Goal: Use online tool/utility

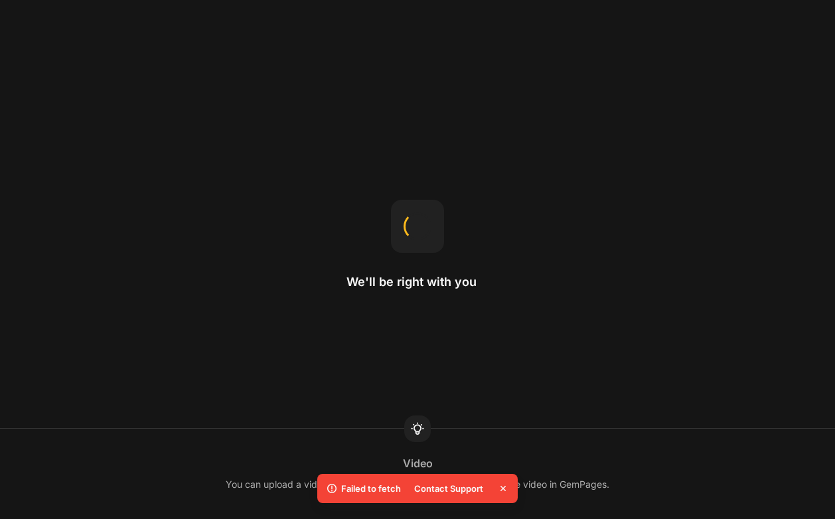
click at [500, 489] on icon at bounding box center [502, 488] width 13 height 13
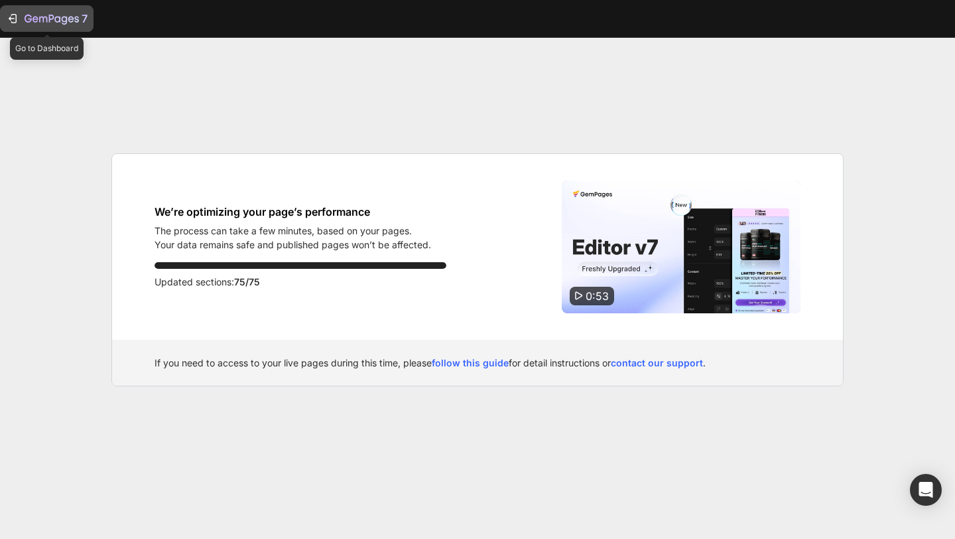
click at [6, 18] on icon "button" at bounding box center [12, 18] width 13 height 13
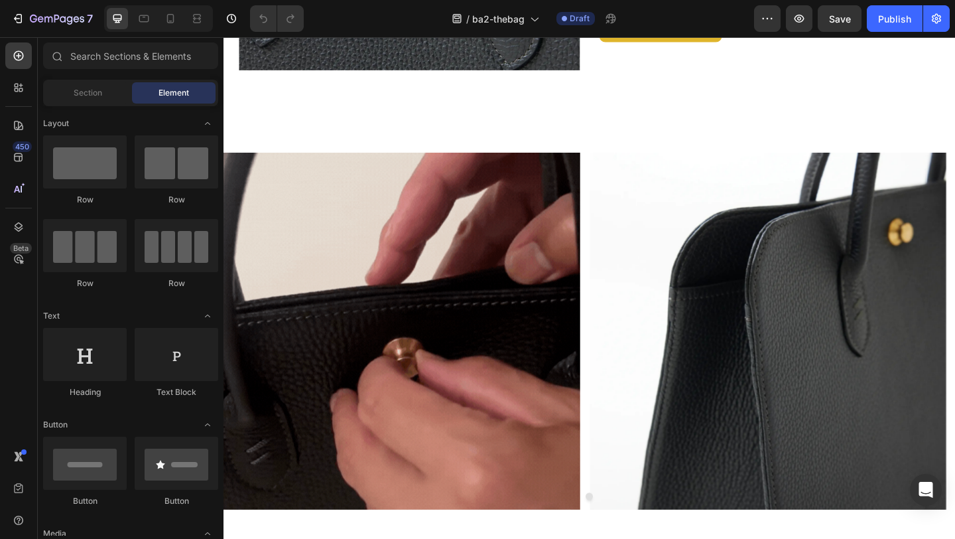
scroll to position [4256, 0]
